Goal: Navigation & Orientation: Find specific page/section

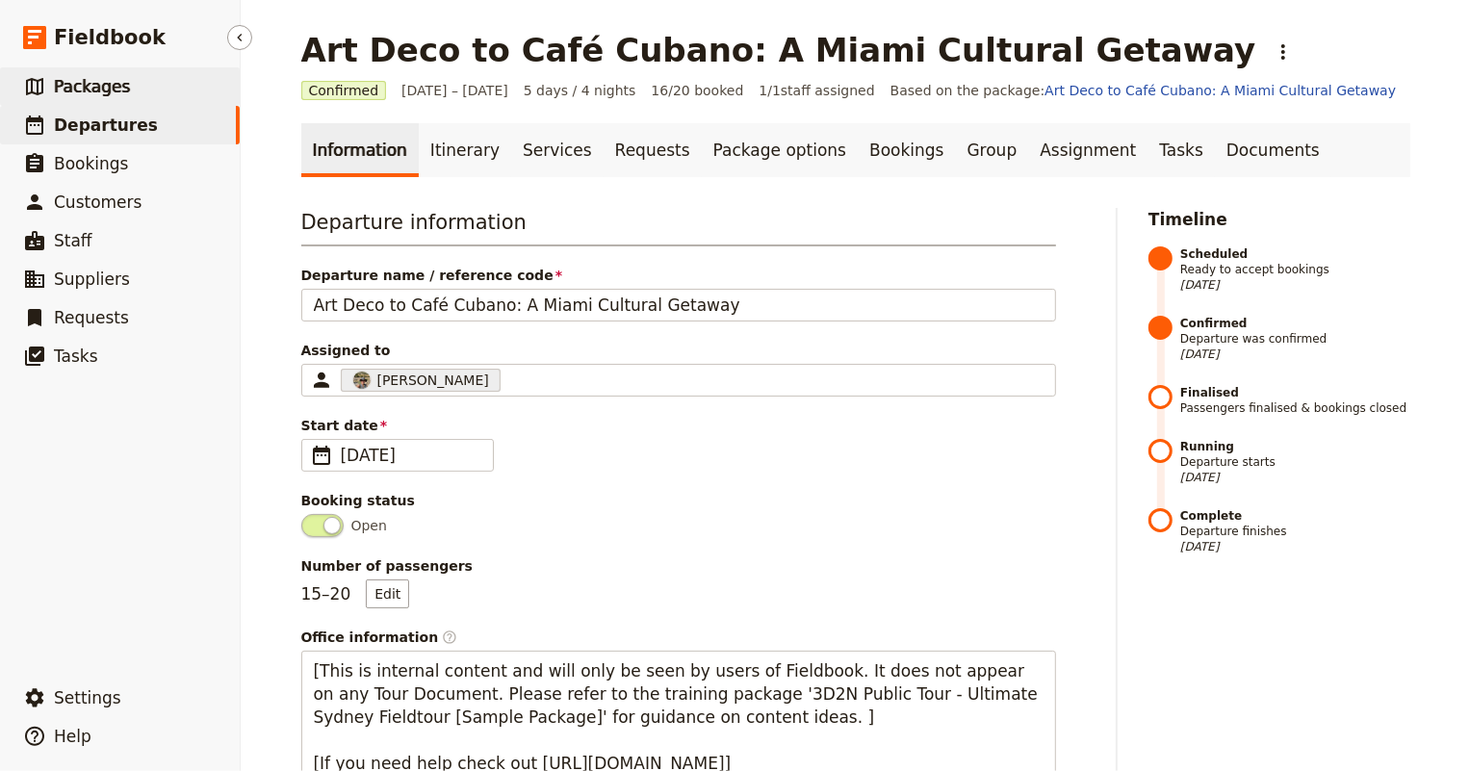
click at [112, 82] on span "Packages" at bounding box center [92, 86] width 76 height 19
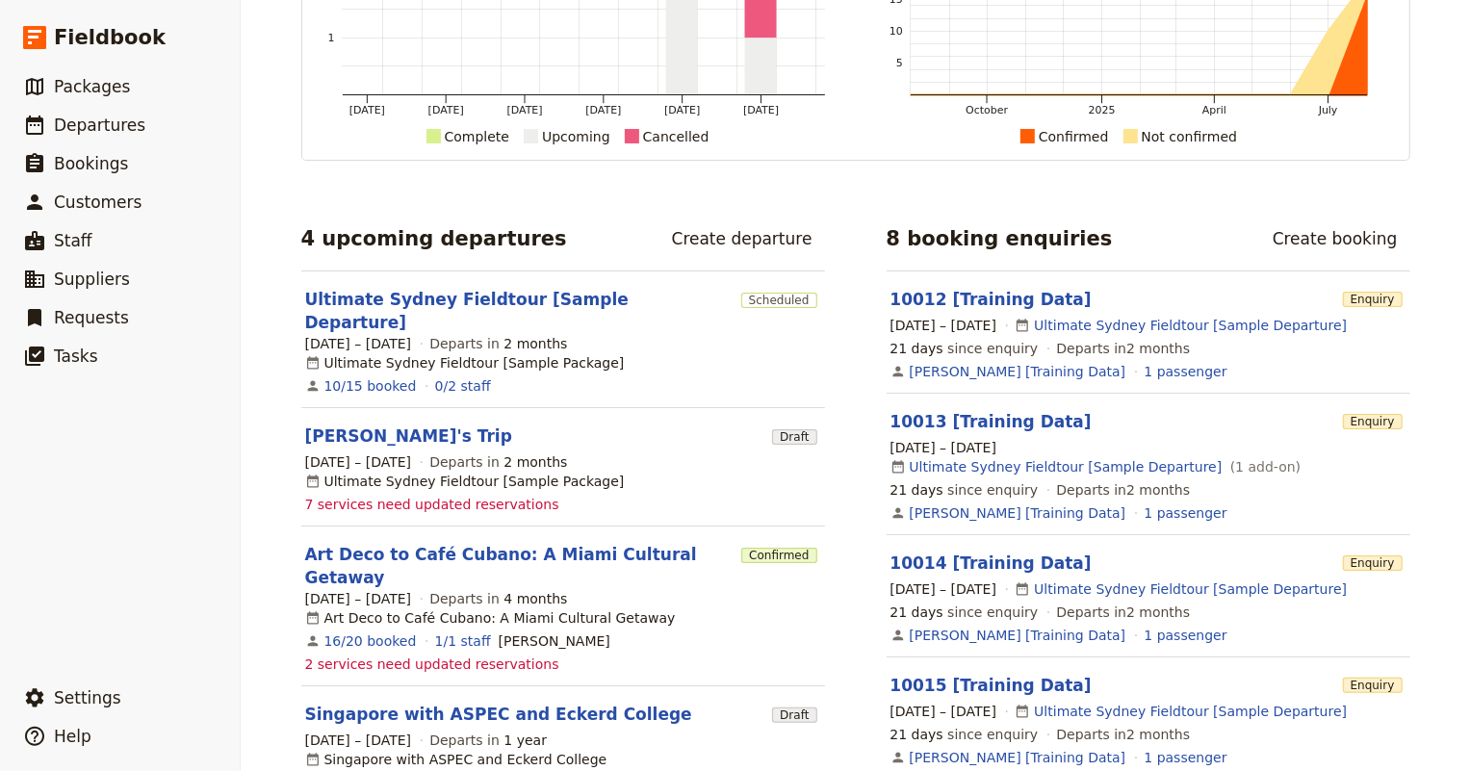
scroll to position [262, 0]
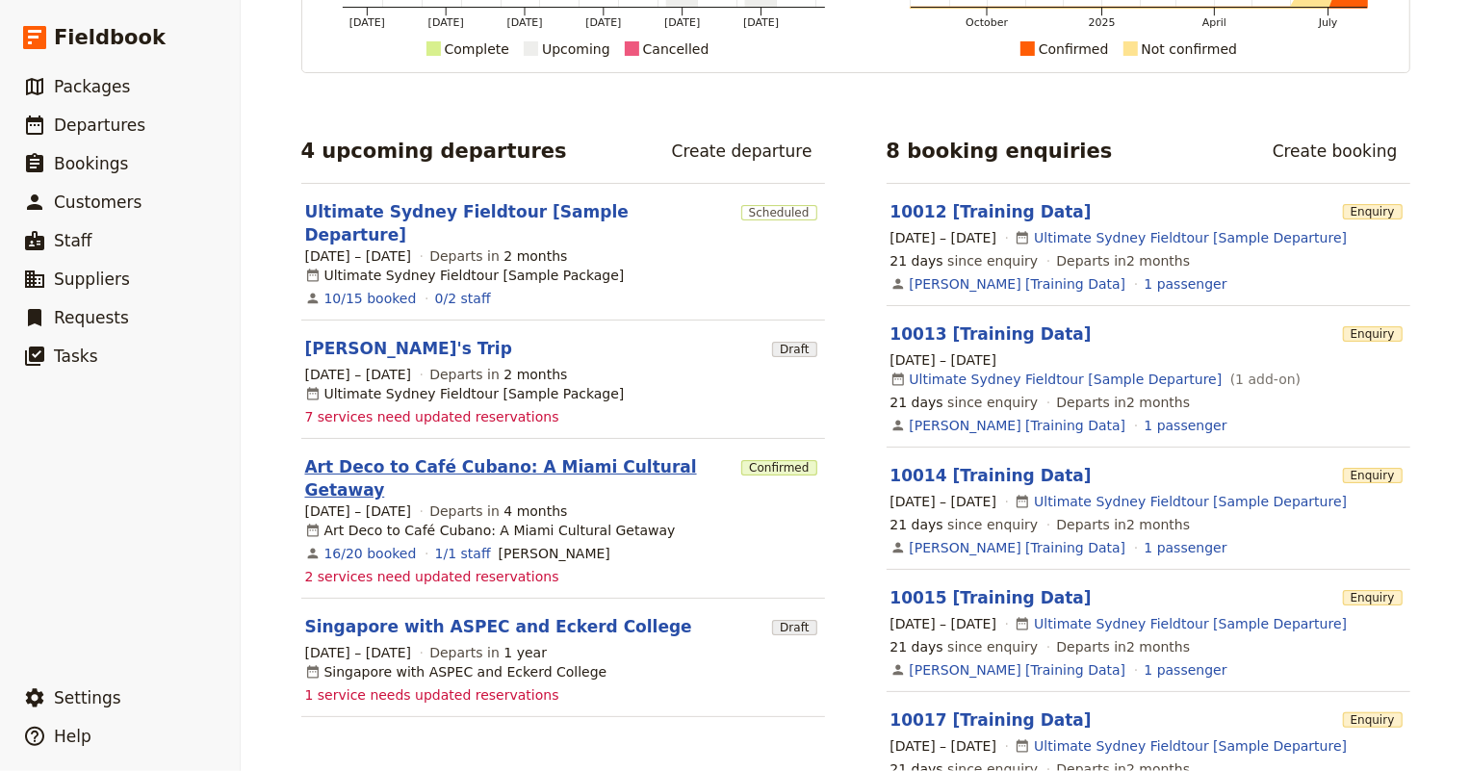
click at [385, 457] on link "Art Deco to Café Cubano: A Miami Cultural Getaway" at bounding box center [519, 478] width 429 height 46
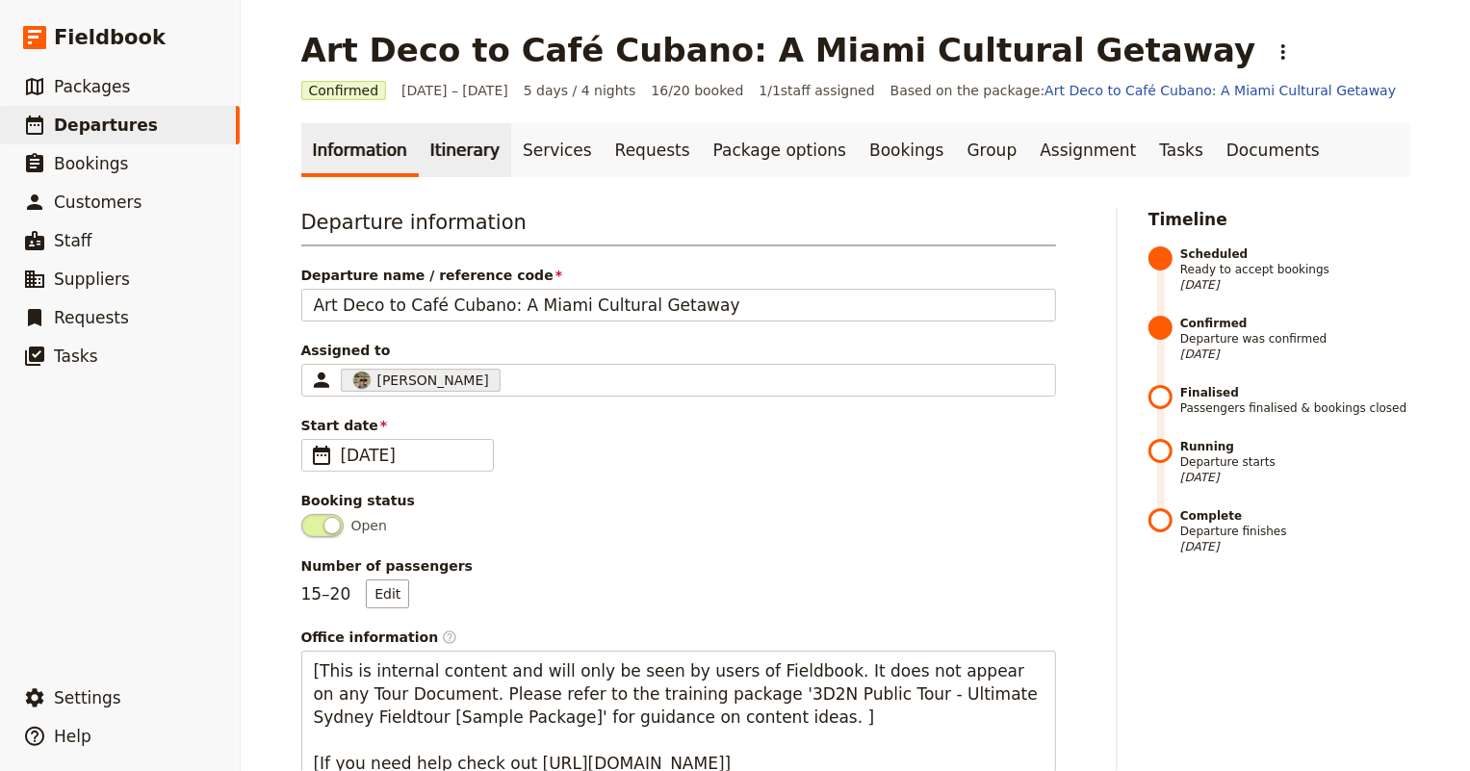
click at [451, 151] on link "Itinerary" at bounding box center [465, 150] width 92 height 54
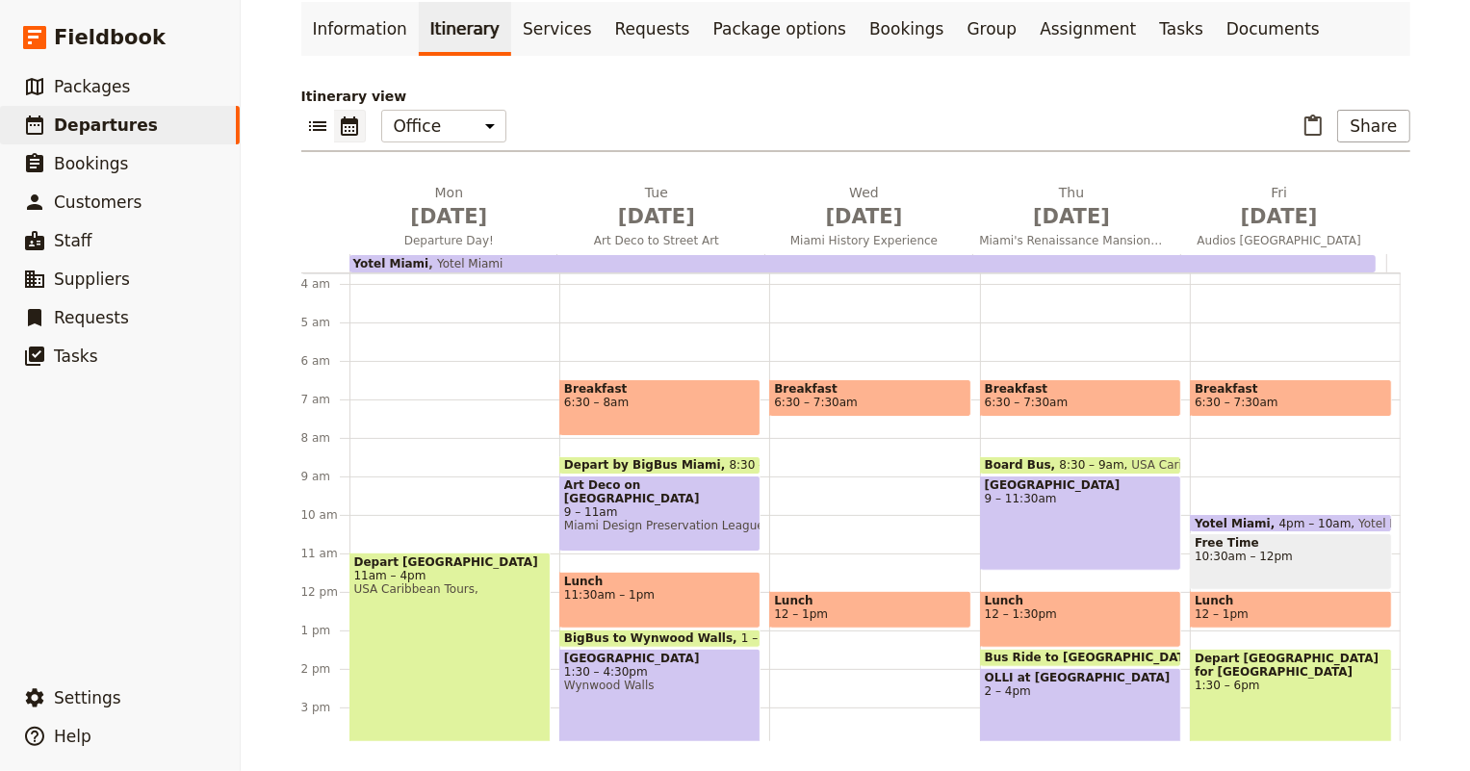
scroll to position [56, 0]
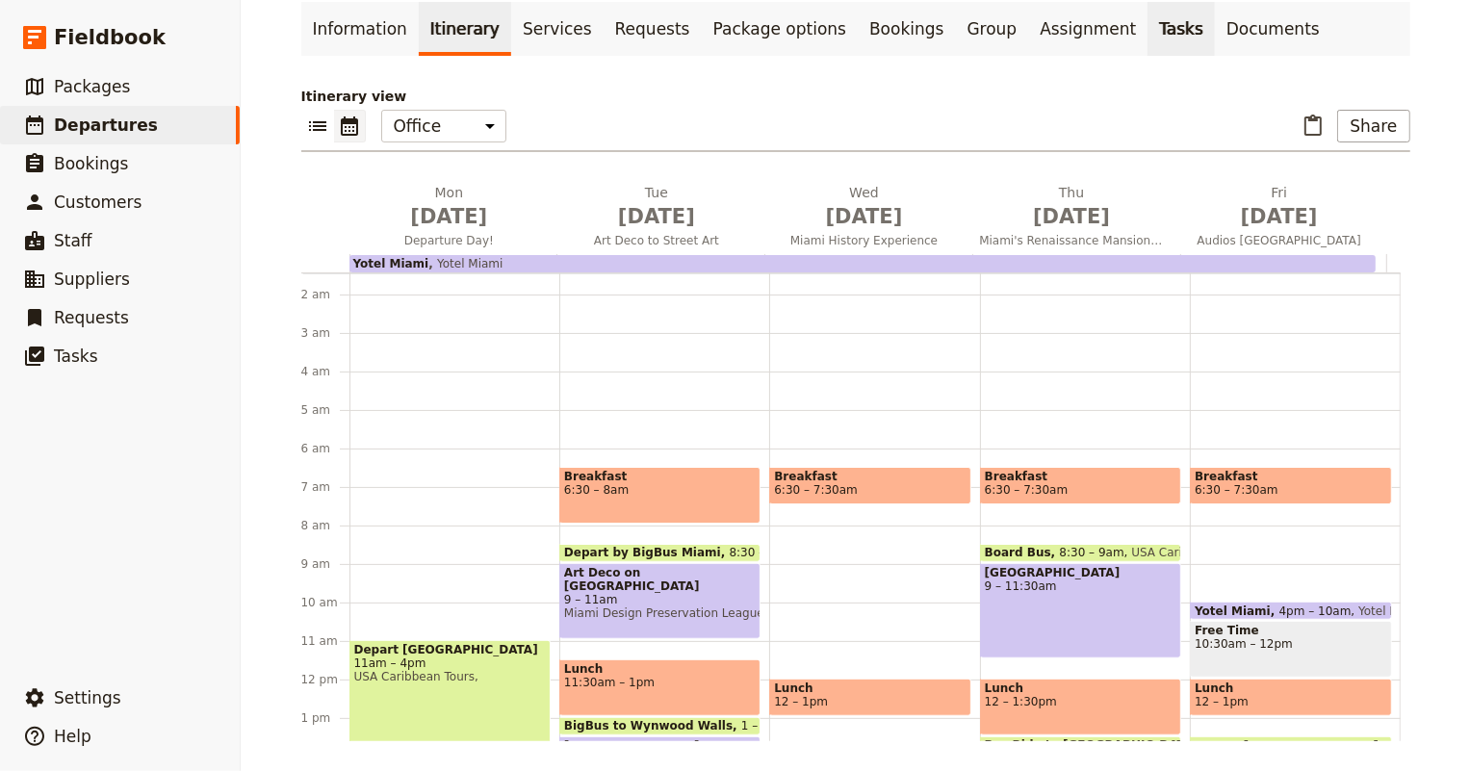
click at [1147, 26] on link "Tasks" at bounding box center [1180, 29] width 67 height 54
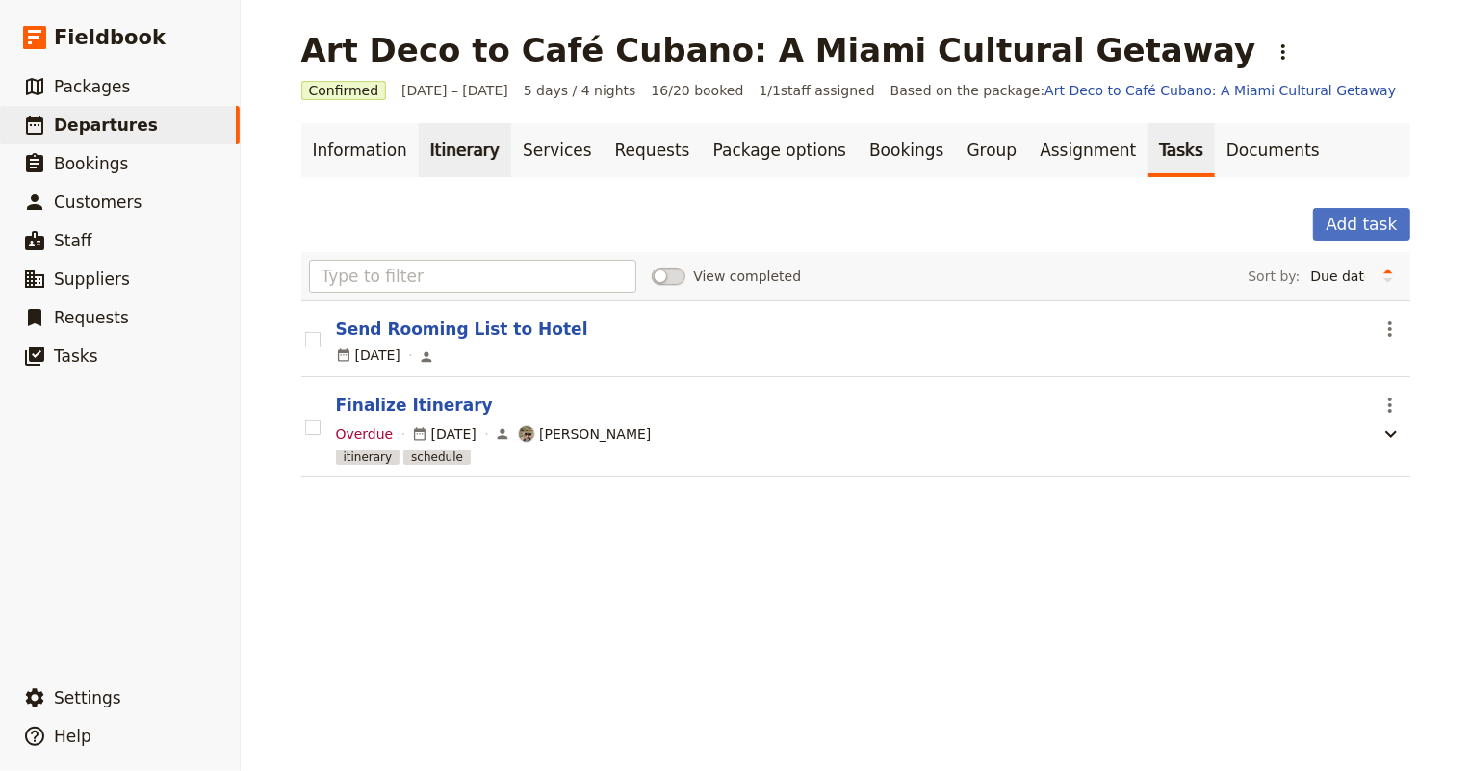
click at [449, 144] on link "Itinerary" at bounding box center [465, 150] width 92 height 54
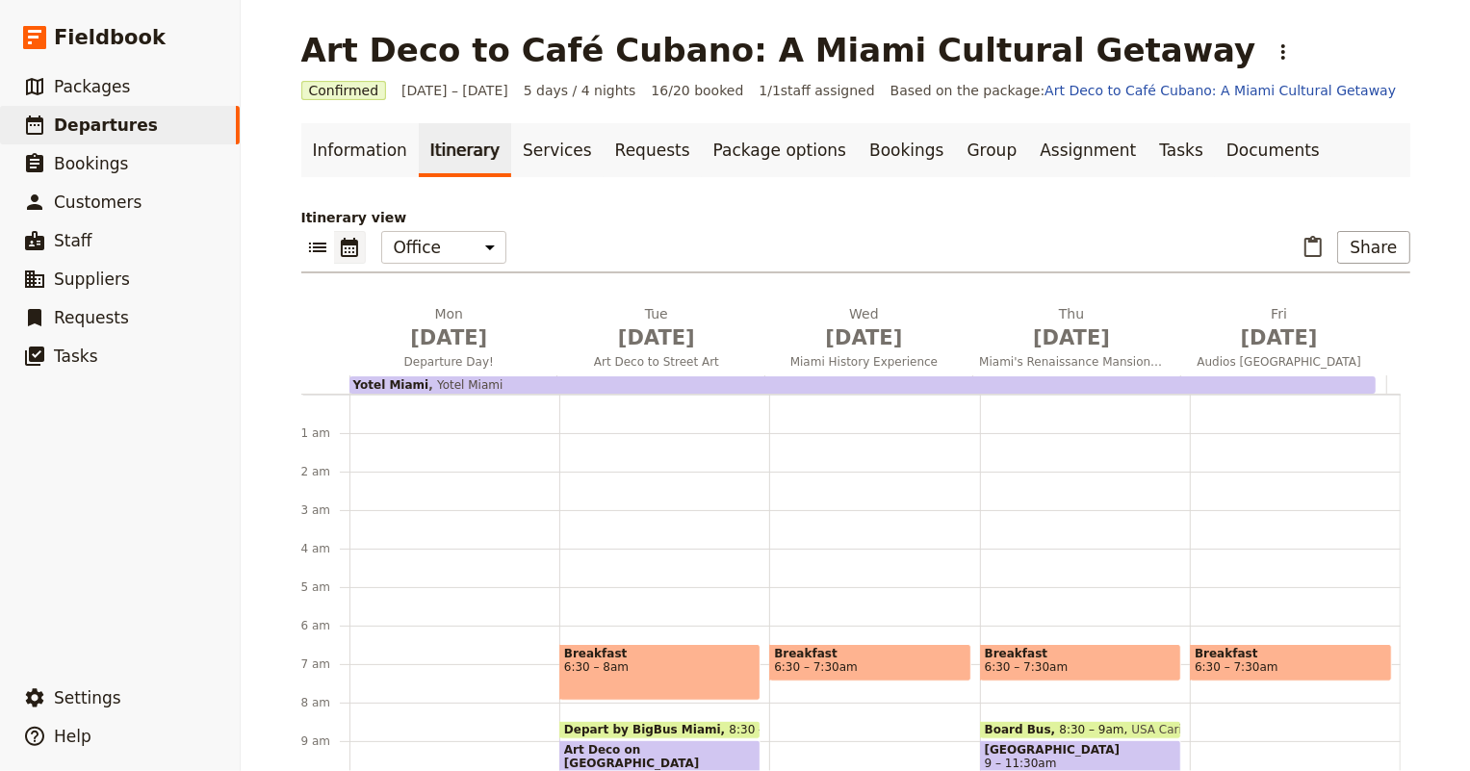
scroll to position [231, 0]
